Goal: Contribute content

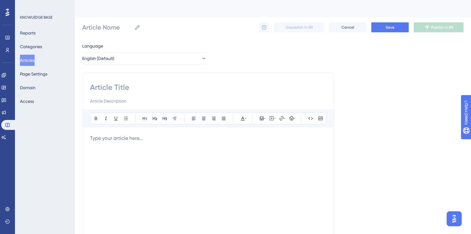
click at [126, 89] on input at bounding box center [208, 87] width 236 height 10
paste input "How is the new TONIC. RSOC workflow aligned with RAF policy standards?"
type input "How is the new TONIC. RSOC workflow aligned with RAF policy standards?"
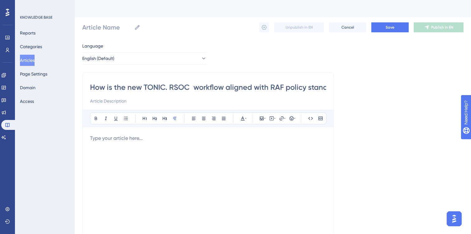
scroll to position [0, 22]
type input "How is the new TONIC. RSOC workflow aligned with RAF policy standards?"
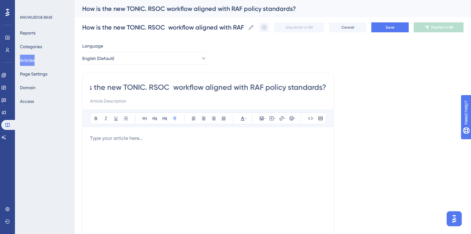
type input "How is the new TONIC. RSOC workflow aligned with RAF policy standards?"
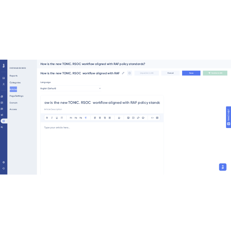
scroll to position [0, 0]
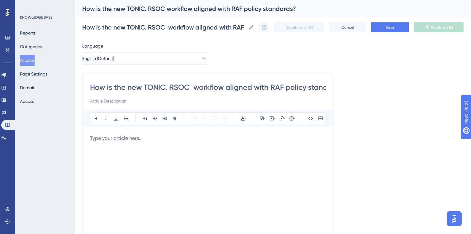
type input "How is the new TONIC. RSOC workflow aligned with RAF policy standards?"
click at [163, 130] on div "Bold Italic Underline Bullet Point Heading 1 Heading 2 Heading 3 Normal Align L…" at bounding box center [208, 191] width 236 height 162
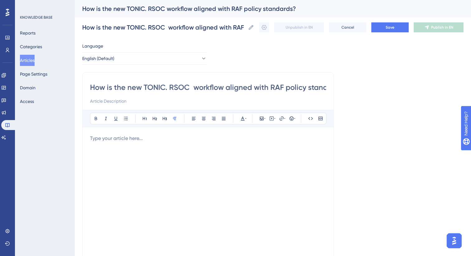
click at [106, 139] on p at bounding box center [208, 138] width 236 height 7
click at [112, 152] on div at bounding box center [208, 203] width 236 height 137
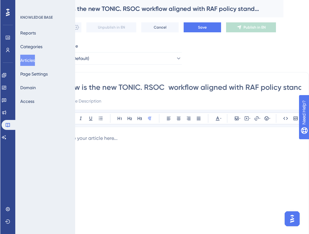
scroll to position [0, 25]
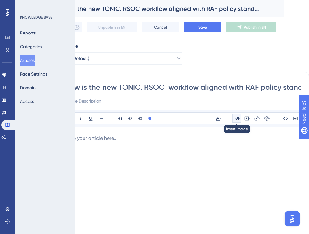
click at [236, 118] on icon at bounding box center [236, 118] width 5 height 5
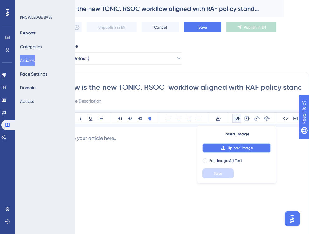
click at [236, 147] on span "Upload Image" at bounding box center [239, 148] width 25 height 5
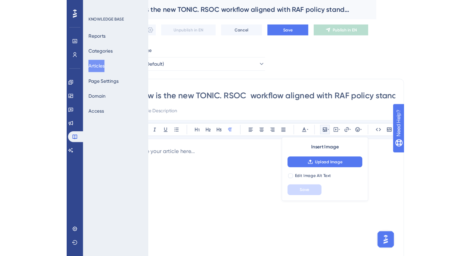
scroll to position [0, 0]
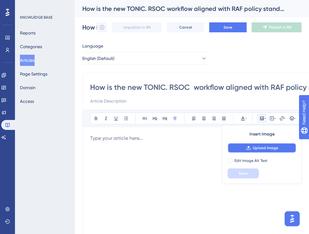
click at [247, 147] on icon at bounding box center [248, 148] width 5 height 5
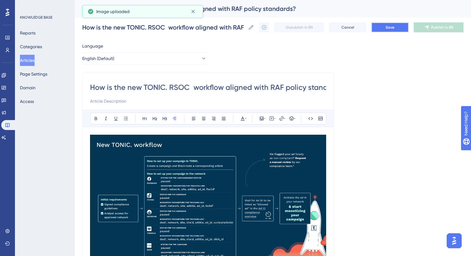
click at [385, 30] on button "Save" at bounding box center [389, 27] width 37 height 10
click at [263, 26] on icon at bounding box center [264, 27] width 6 height 6
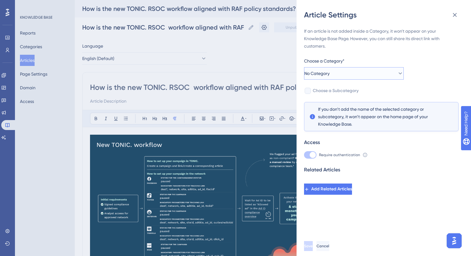
click at [329, 73] on span "No Category" at bounding box center [316, 73] width 25 height 7
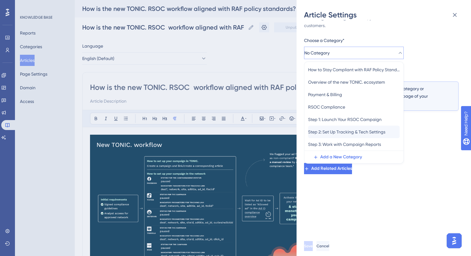
scroll to position [13, 0]
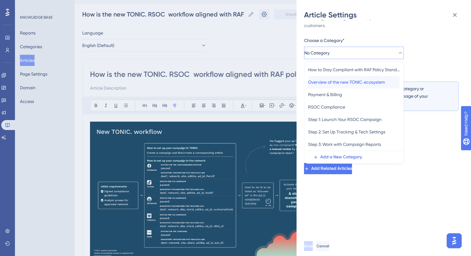
click at [339, 80] on span "Overview of the new TONIC. ecosystem" at bounding box center [346, 81] width 77 height 7
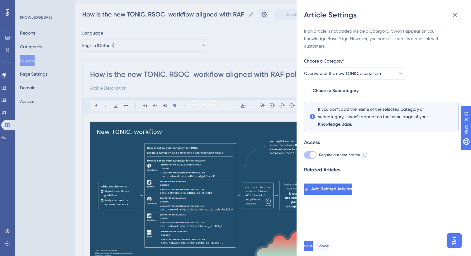
scroll to position [0, 0]
click at [313, 234] on span "Save" at bounding box center [308, 246] width 9 height 5
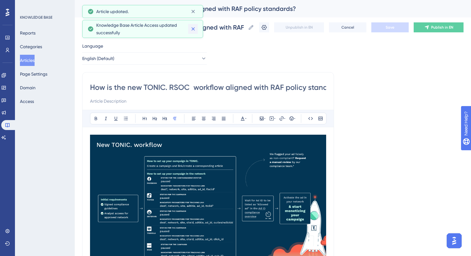
click at [195, 29] on icon at bounding box center [193, 29] width 6 height 6
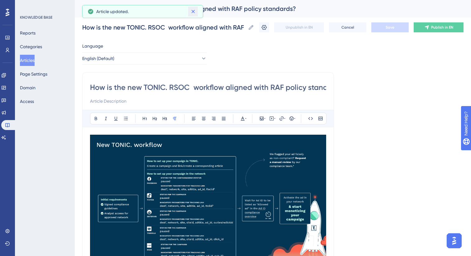
click at [193, 9] on icon at bounding box center [193, 11] width 6 height 6
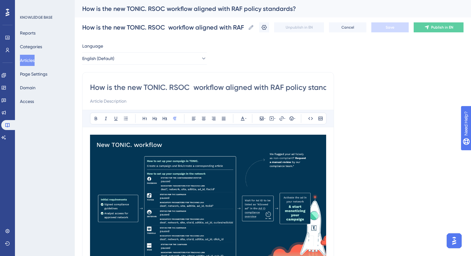
click at [25, 60] on button "Articles" at bounding box center [27, 60] width 15 height 11
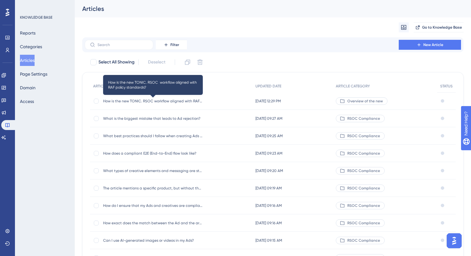
click at [166, 102] on span "How is the new TONIC. RSOC workflow aligned with RAF policy standards?" at bounding box center [153, 101] width 100 height 5
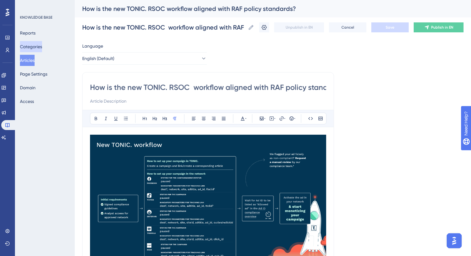
click at [34, 47] on button "Categories" at bounding box center [31, 46] width 22 height 11
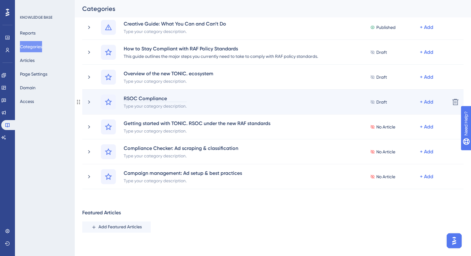
scroll to position [211, 0]
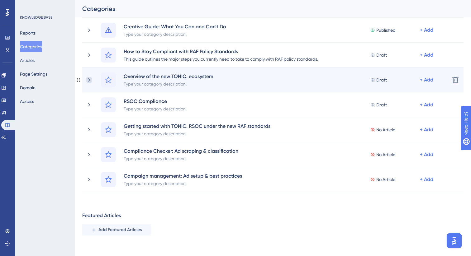
click at [90, 79] on icon at bounding box center [89, 80] width 6 height 6
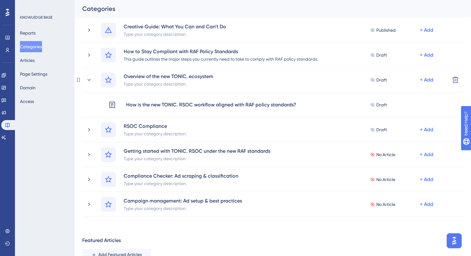
click at [90, 79] on icon at bounding box center [89, 80] width 6 height 6
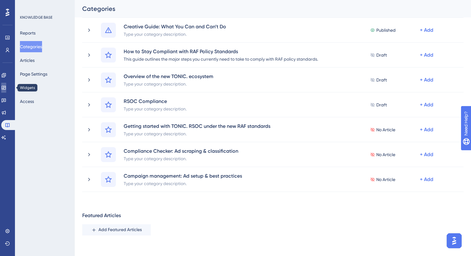
click at [6, 88] on icon at bounding box center [3, 87] width 5 height 5
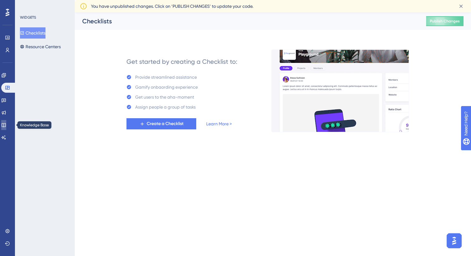
click at [6, 130] on link at bounding box center [3, 125] width 5 height 10
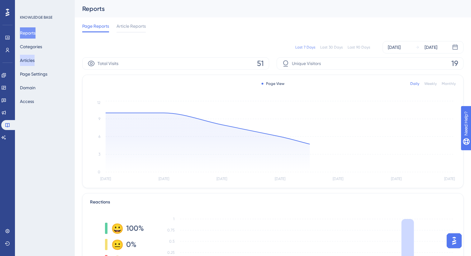
click at [35, 60] on button "Articles" at bounding box center [27, 60] width 15 height 11
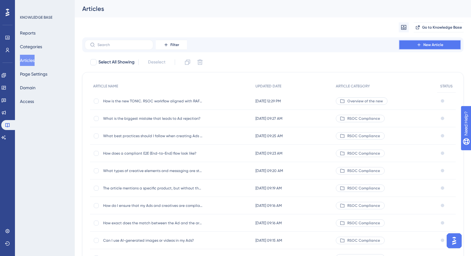
click at [420, 46] on icon at bounding box center [418, 44] width 5 height 5
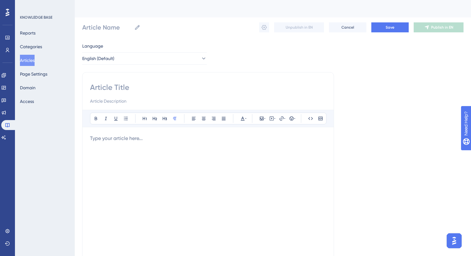
click at [252, 86] on input at bounding box center [208, 87] width 236 height 10
paste input "What can I do if my Ad ID has been classified as “Disallowed”?"
type input "What can I do if my Ad ID has been classified as “Disallowed”?"
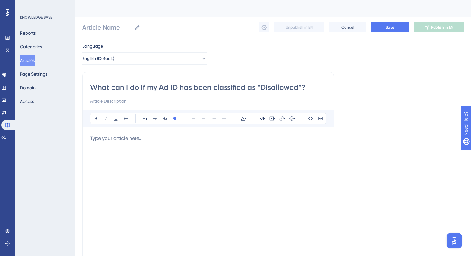
type input "What can I do if my Ad ID has been classified as “Disallowed”?"
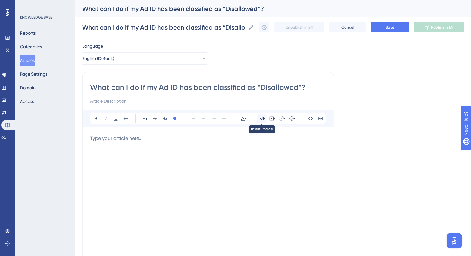
type input "What can I do if my Ad ID has been classified as “Disallowed”?"
click at [264, 120] on icon at bounding box center [264, 118] width 1 height 5
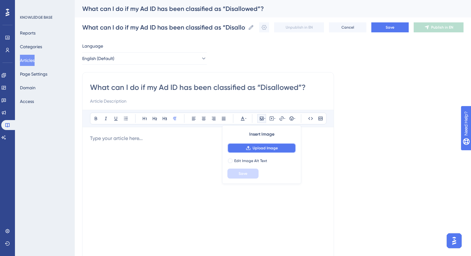
click at [262, 151] on button "Upload Image" at bounding box center [261, 148] width 68 height 10
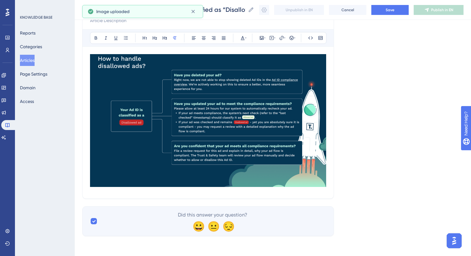
scroll to position [69, 0]
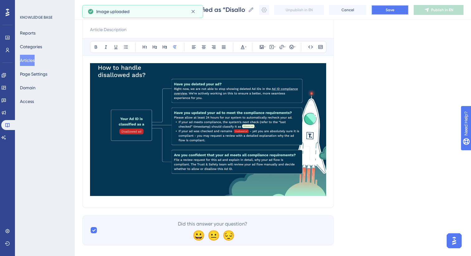
click at [394, 6] on button "Save" at bounding box center [389, 10] width 37 height 10
